Goal: Information Seeking & Learning: Learn about a topic

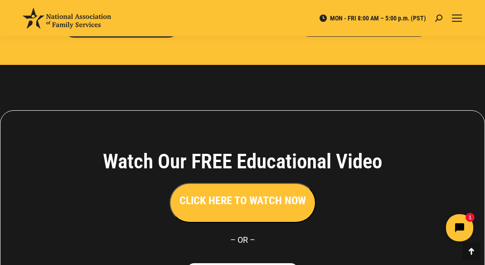
scroll to position [2123, 0]
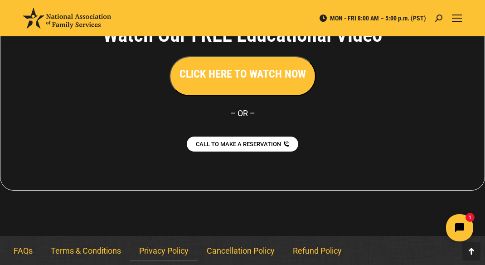
click at [169, 247] on link "Privacy Policy" at bounding box center [164, 250] width 68 height 21
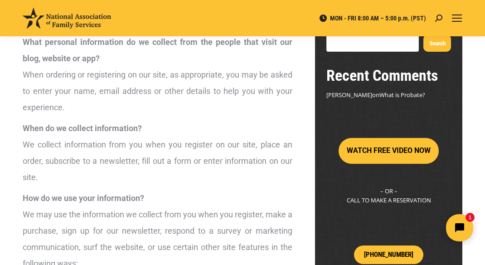
scroll to position [227, 0]
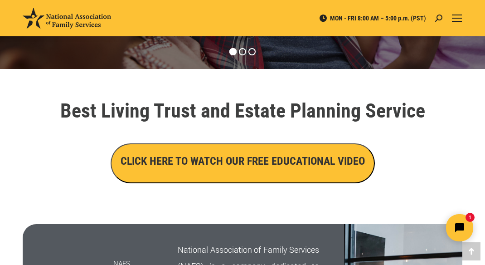
scroll to position [272, 0]
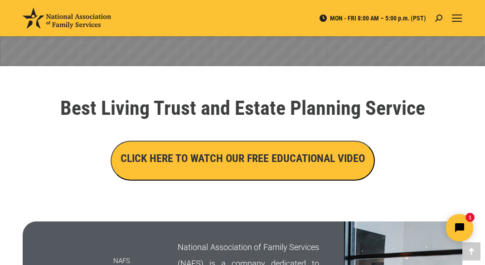
click at [232, 165] on h3 "CLICK HERE TO WATCH OUR FREE EDUCATIONAL VIDEO" at bounding box center [243, 158] width 245 height 15
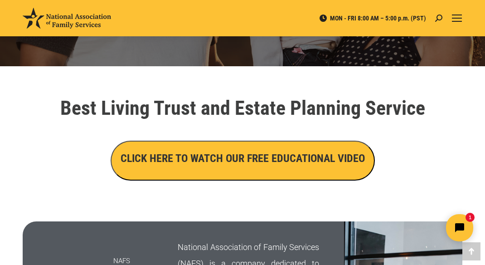
click at [58, 154] on div "CLICK HERE TO WATCH OUR FREE EDUCATIONAL VIDEO" at bounding box center [242, 161] width 431 height 40
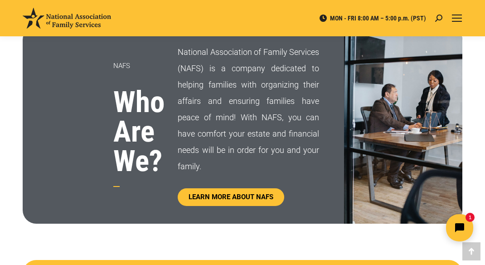
scroll to position [499, 0]
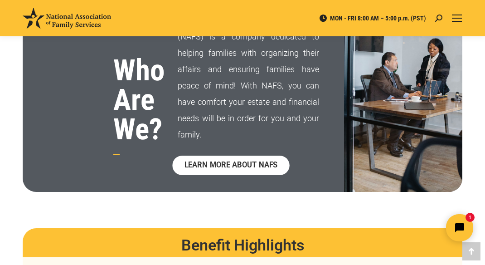
click at [228, 165] on span "LEARN MORE ABOUT NAFS" at bounding box center [231, 166] width 93 height 8
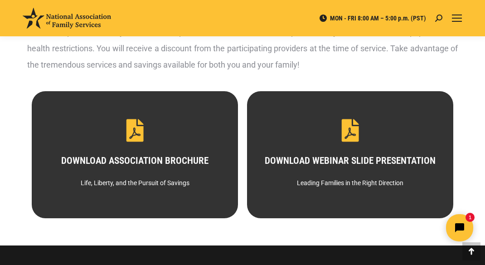
scroll to position [544, 0]
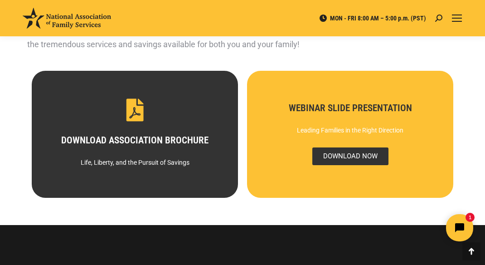
click at [338, 156] on span "DOWNLOAD NOW" at bounding box center [350, 156] width 76 height 18
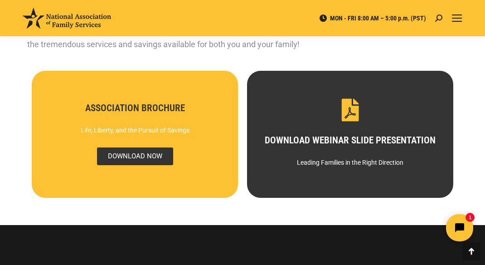
click at [142, 156] on span "DOWNLOAD NOW" at bounding box center [135, 156] width 76 height 18
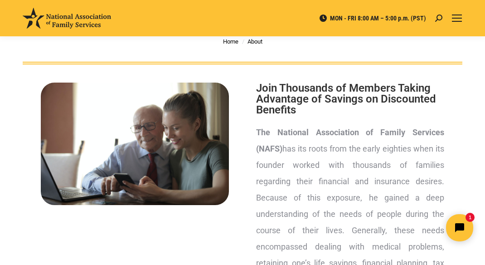
scroll to position [0, 0]
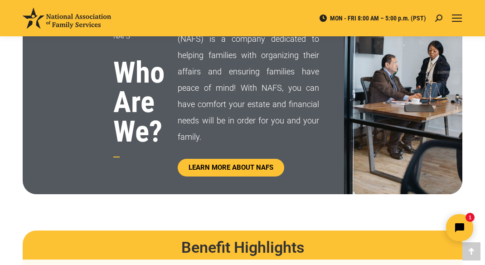
scroll to position [499, 0]
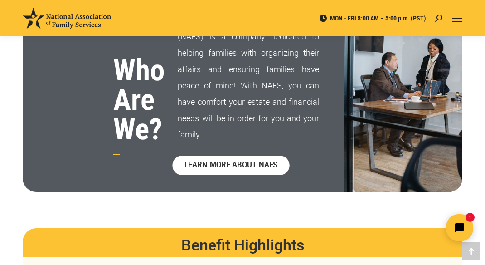
click at [214, 168] on span "LEARN MORE ABOUT NAFS" at bounding box center [231, 166] width 93 height 8
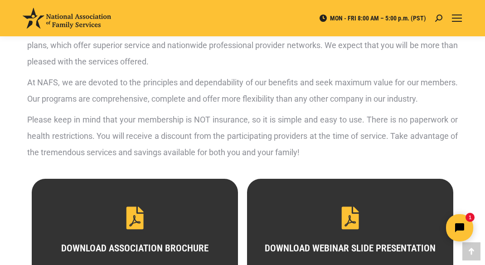
scroll to position [544, 0]
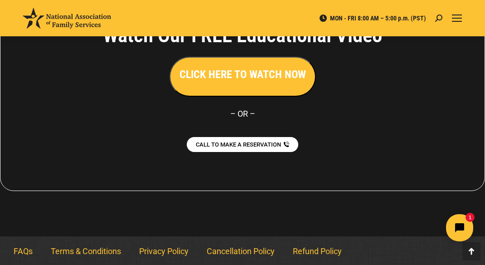
scroll to position [2123, 0]
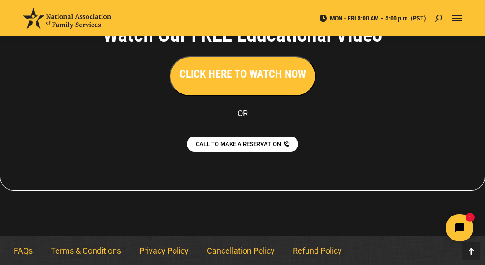
click at [455, 18] on span "Mobile menu icon" at bounding box center [457, 18] width 10 height 1
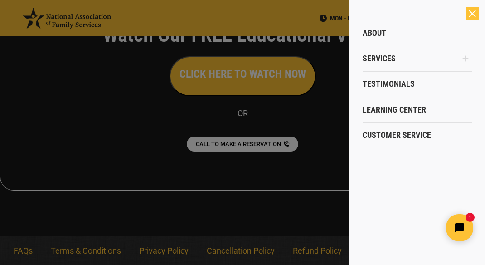
click at [108, 125] on div at bounding box center [242, 132] width 485 height 265
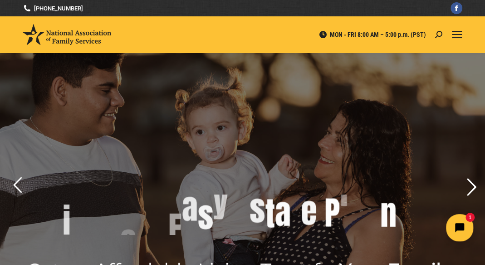
click at [476, 193] on rs-arrow at bounding box center [471, 186] width 23 height 23
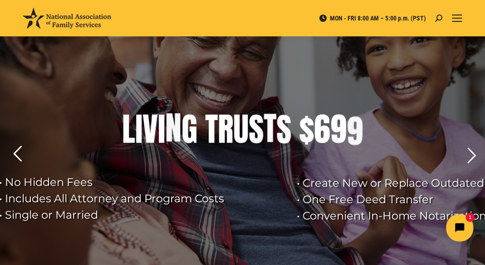
scroll to position [45, 0]
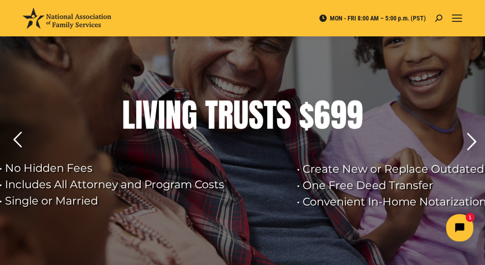
click at [469, 142] on rs-arrow at bounding box center [471, 141] width 23 height 23
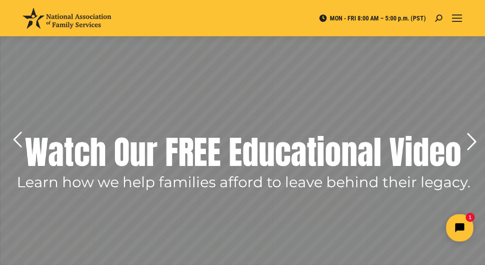
click at [469, 142] on rs-arrow at bounding box center [471, 141] width 23 height 23
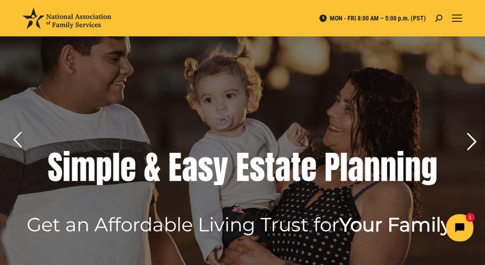
click at [469, 142] on rs-arrow at bounding box center [471, 141] width 23 height 23
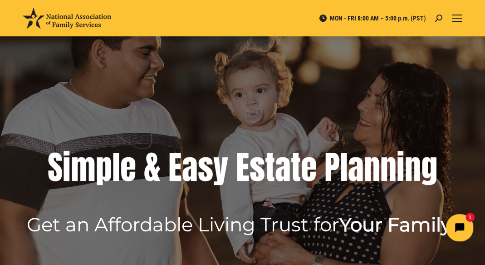
scroll to position [0, 0]
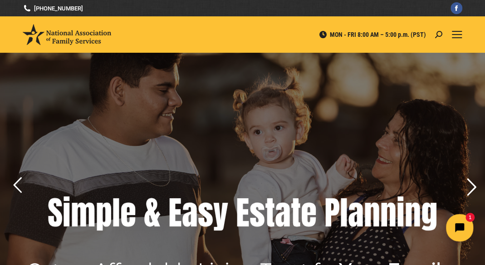
click at [470, 183] on rs-arrow at bounding box center [471, 186] width 23 height 23
